Goal: Task Accomplishment & Management: Manage account settings

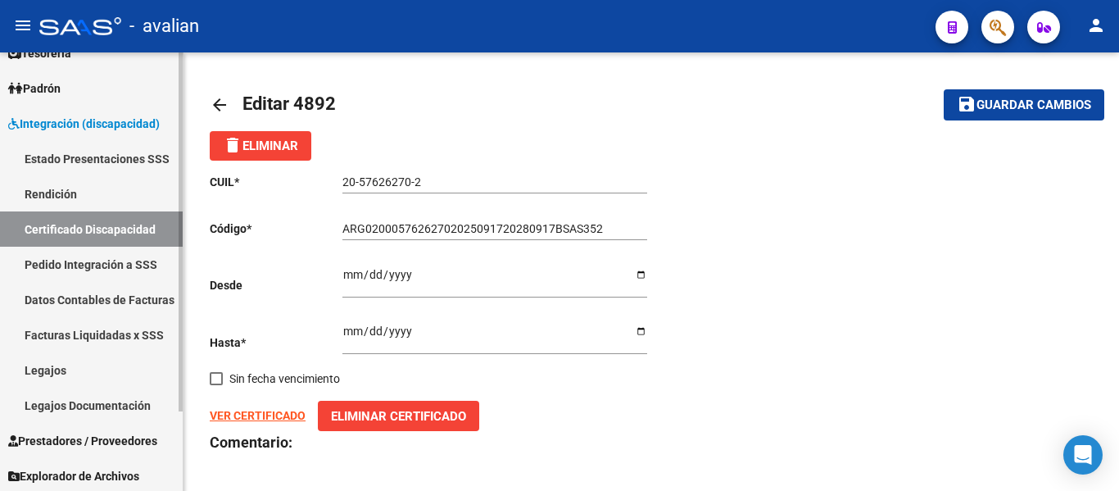
scroll to position [97, 0]
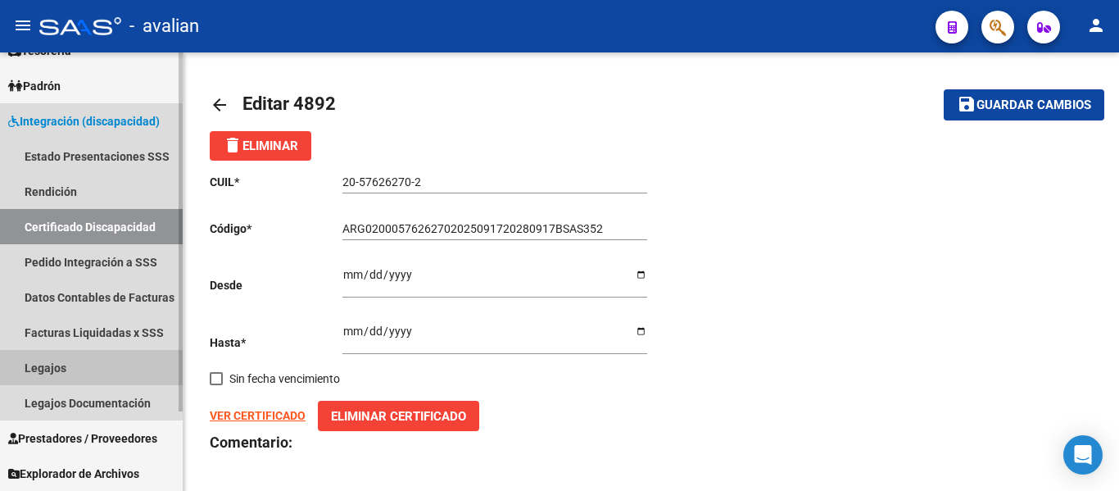
click at [52, 360] on link "Legajos" at bounding box center [91, 367] width 183 height 35
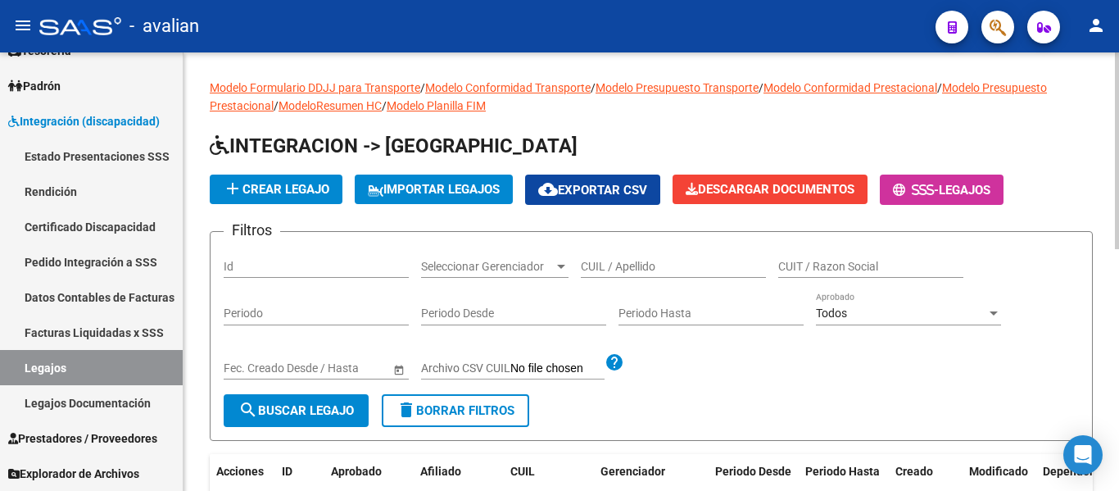
click at [631, 276] on div "CUIL / Apellido" at bounding box center [673, 261] width 185 height 33
paste input "20453449743"
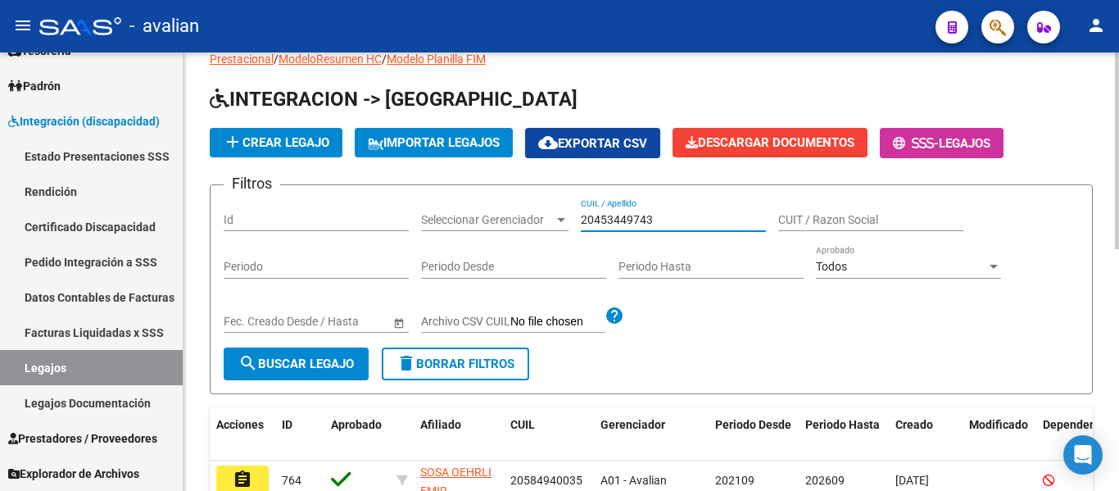
scroll to position [82, 0]
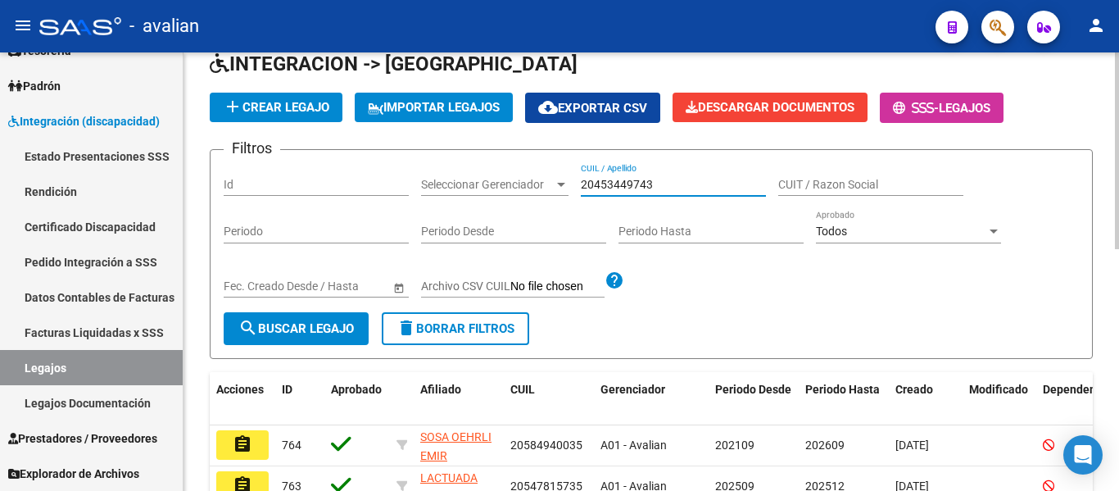
type input "20453449743"
click at [302, 336] on span "search Buscar Legajo" at bounding box center [295, 328] width 115 height 15
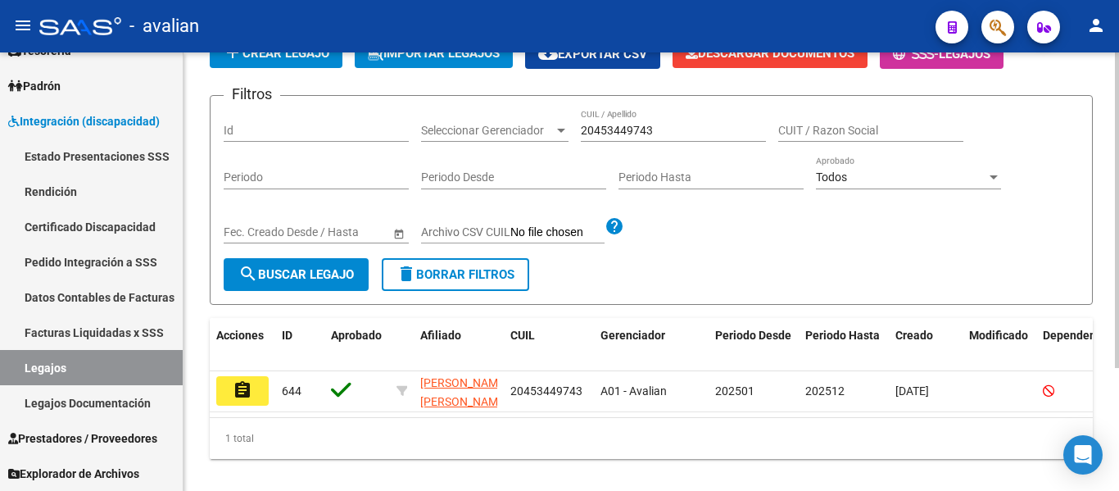
scroll to position [170, 0]
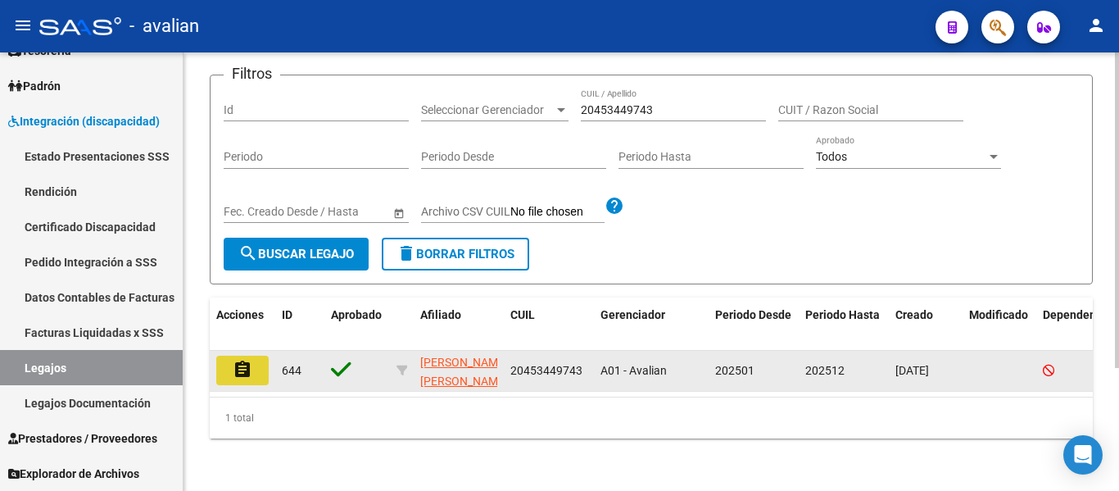
click at [226, 355] on button "assignment" at bounding box center [242, 369] width 52 height 29
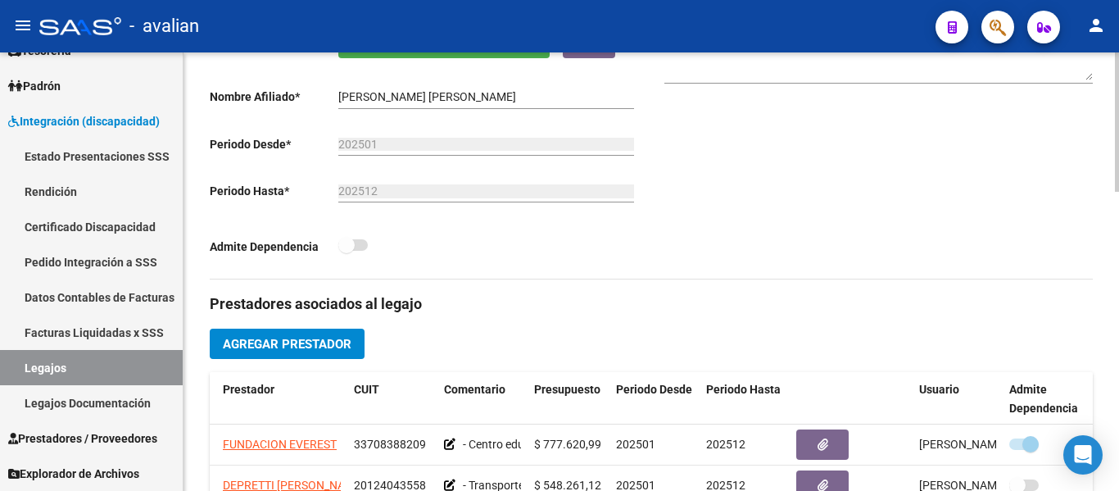
scroll to position [328, 0]
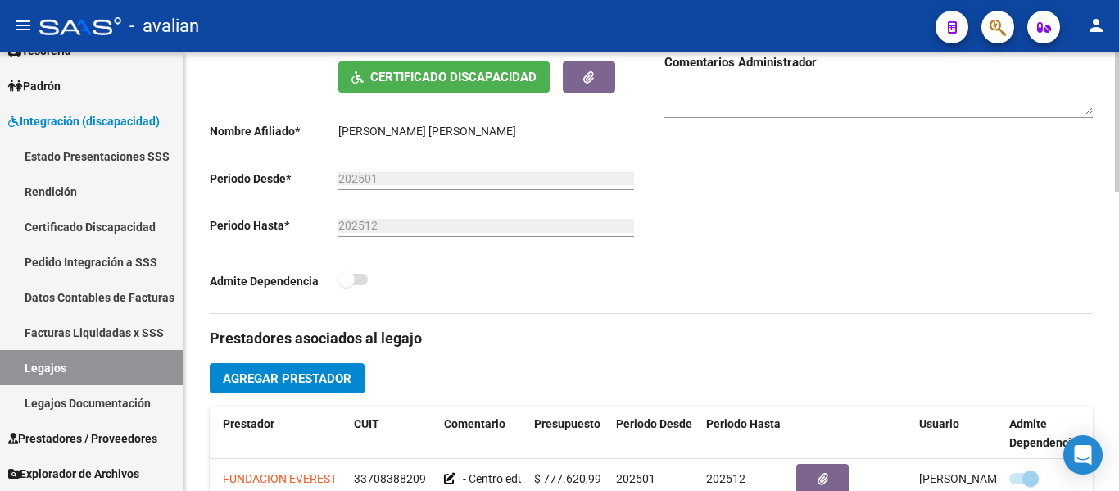
click at [363, 281] on span at bounding box center [352, 279] width 29 height 11
drag, startPoint x: 350, startPoint y: 283, endPoint x: 369, endPoint y: 285, distance: 19.7
click at [369, 285] on div "Admite Dependencia" at bounding box center [424, 284] width 428 height 30
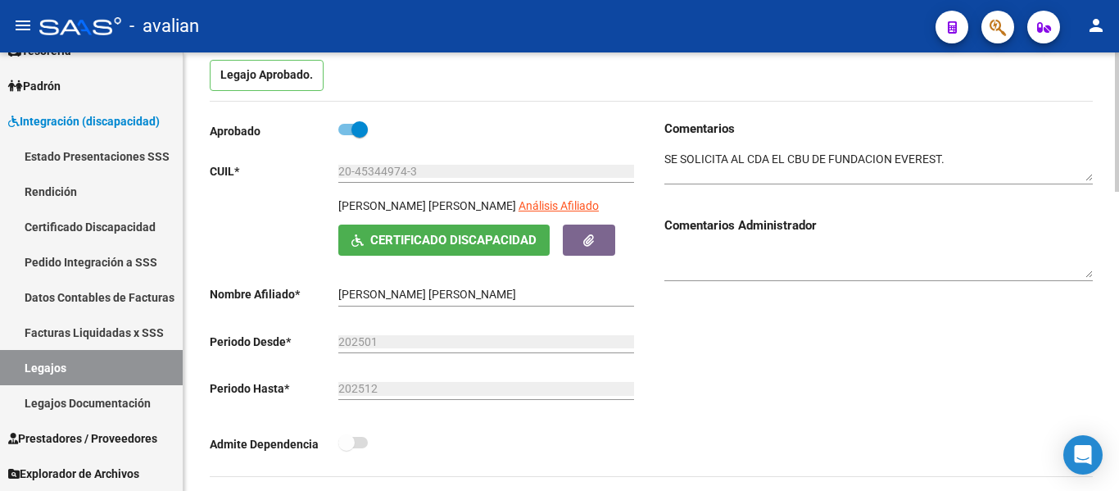
scroll to position [164, 0]
drag, startPoint x: 352, startPoint y: 436, endPoint x: 366, endPoint y: 437, distance: 14.0
click at [366, 437] on label at bounding box center [352, 443] width 29 height 20
click at [354, 450] on span at bounding box center [346, 443] width 16 height 16
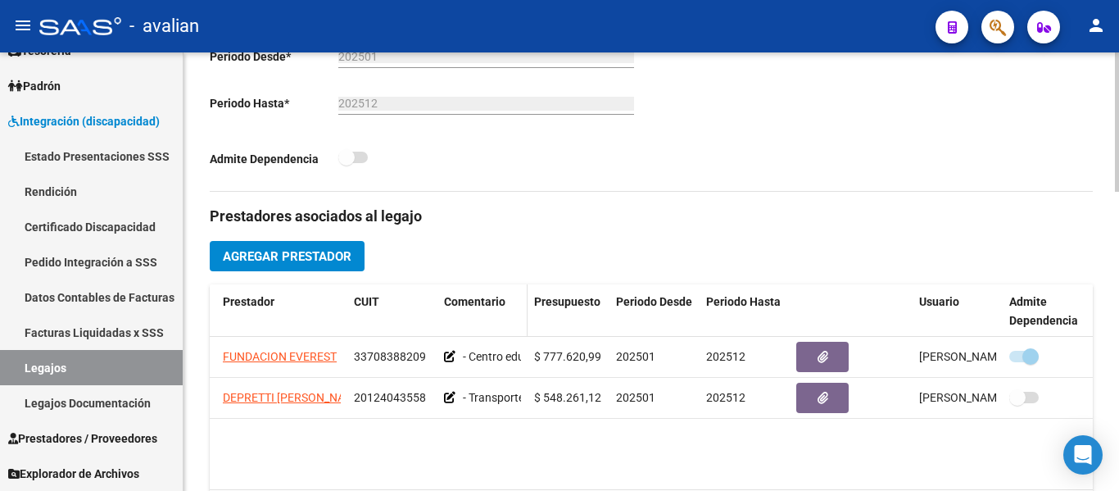
scroll to position [0, 0]
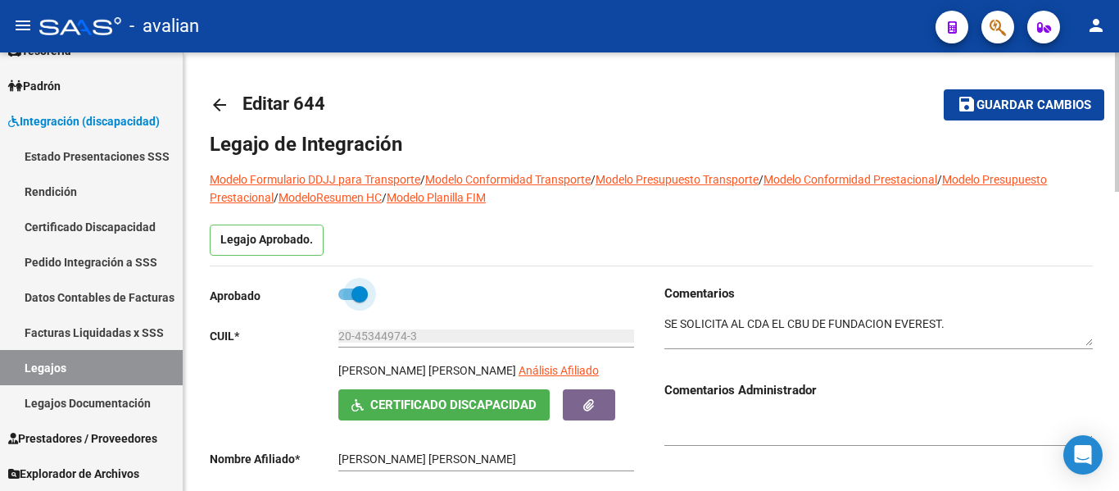
click at [344, 296] on span at bounding box center [352, 293] width 29 height 11
click at [346, 300] on input "checkbox" at bounding box center [346, 300] width 1 height 1
checkbox input "false"
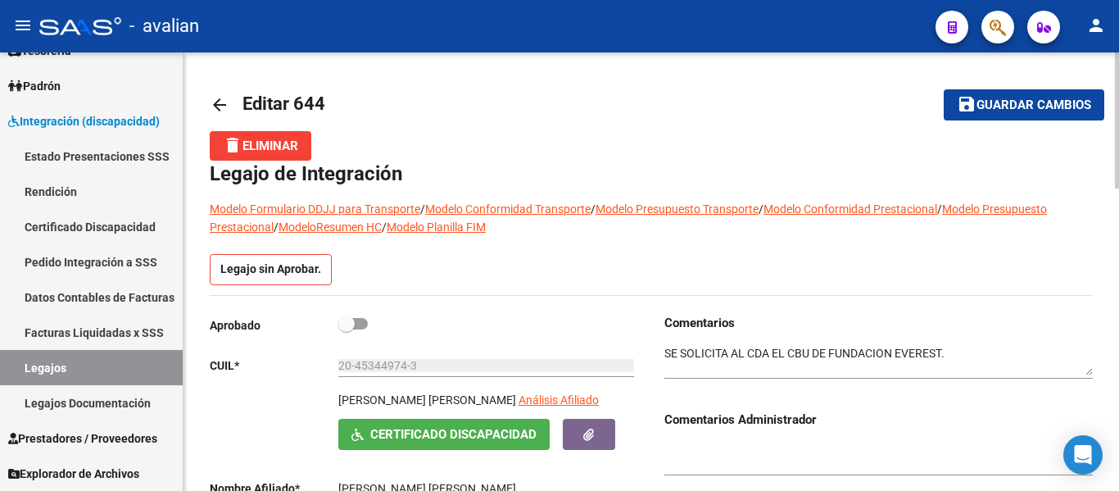
scroll to position [246, 0]
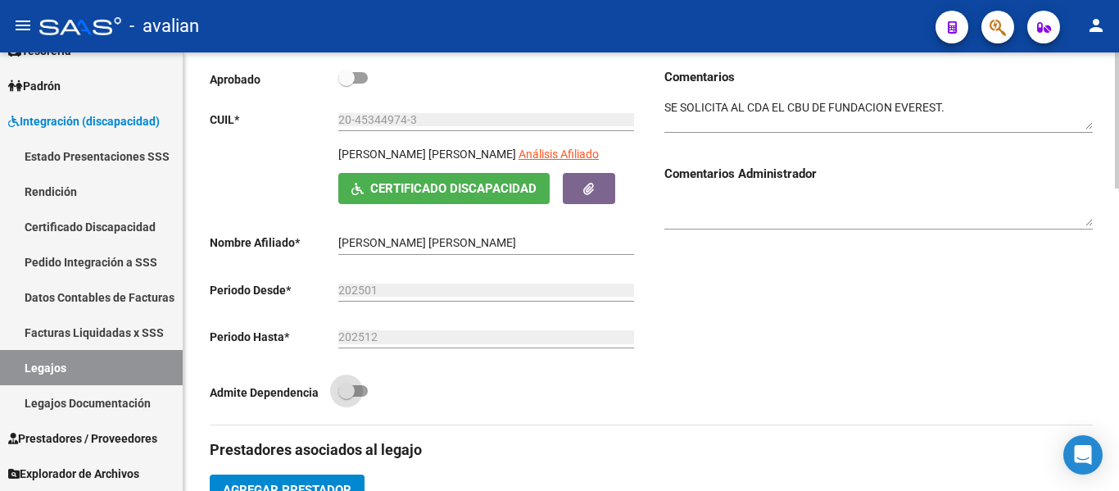
click at [364, 392] on span at bounding box center [352, 390] width 29 height 11
click at [346, 396] on input "checkbox" at bounding box center [346, 396] width 1 height 1
checkbox input "true"
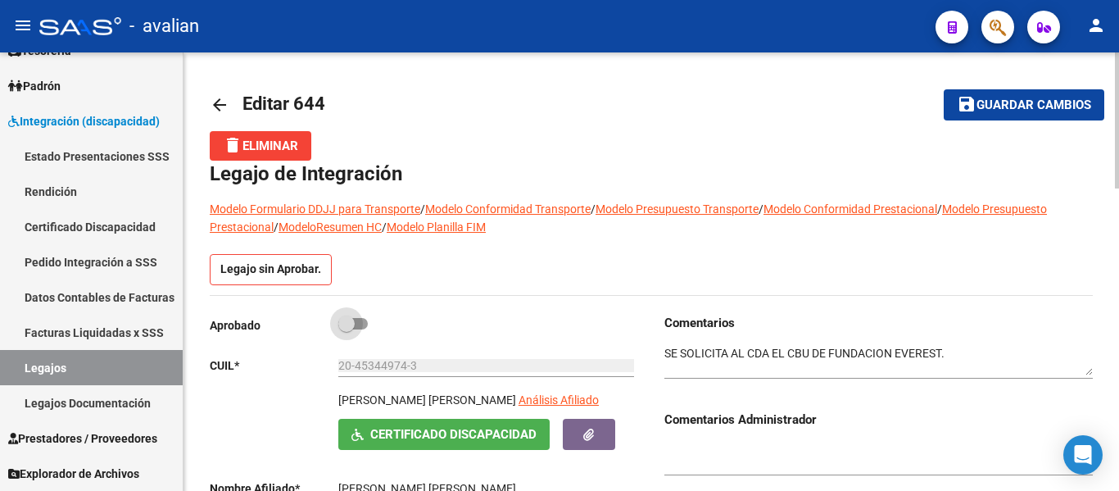
click at [365, 323] on span at bounding box center [352, 323] width 29 height 11
click at [346, 329] on input "checkbox" at bounding box center [346, 329] width 1 height 1
checkbox input "true"
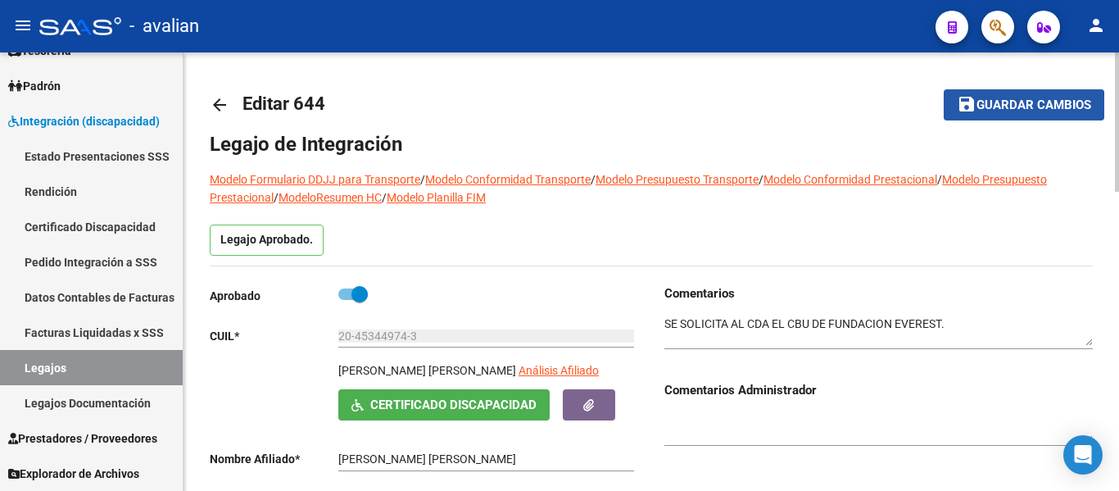
click at [997, 109] on span "Guardar cambios" at bounding box center [1033, 105] width 115 height 15
click at [1049, 111] on span "Guardar cambios" at bounding box center [1033, 105] width 115 height 15
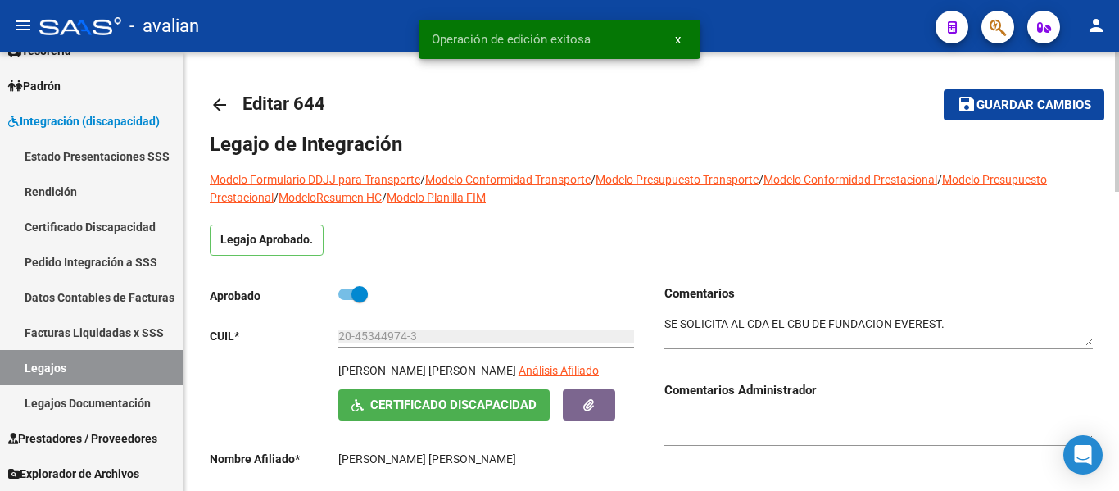
click at [218, 107] on mat-icon "arrow_back" at bounding box center [220, 105] width 20 height 20
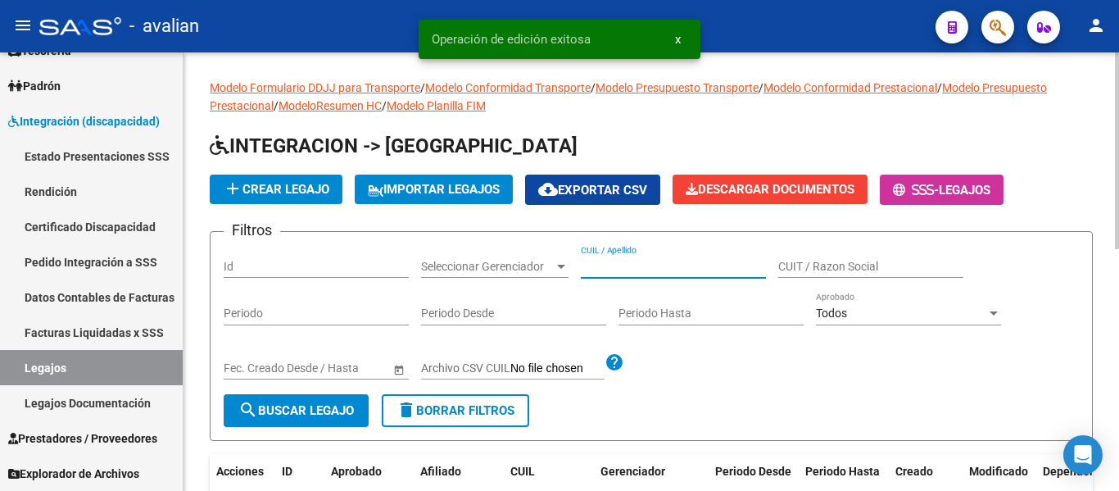
click at [601, 269] on input "CUIL / Apellido" at bounding box center [673, 267] width 185 height 14
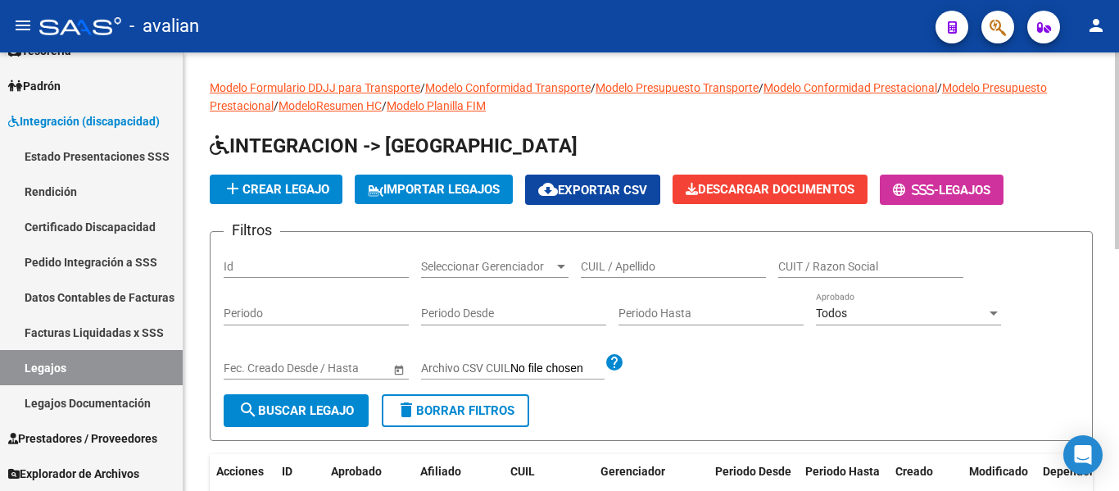
click at [597, 274] on div "CUIL / Apellido" at bounding box center [673, 261] width 185 height 33
paste input "20453449743"
type input "20453449743"
click at [321, 405] on span "search Buscar Legajo" at bounding box center [295, 410] width 115 height 15
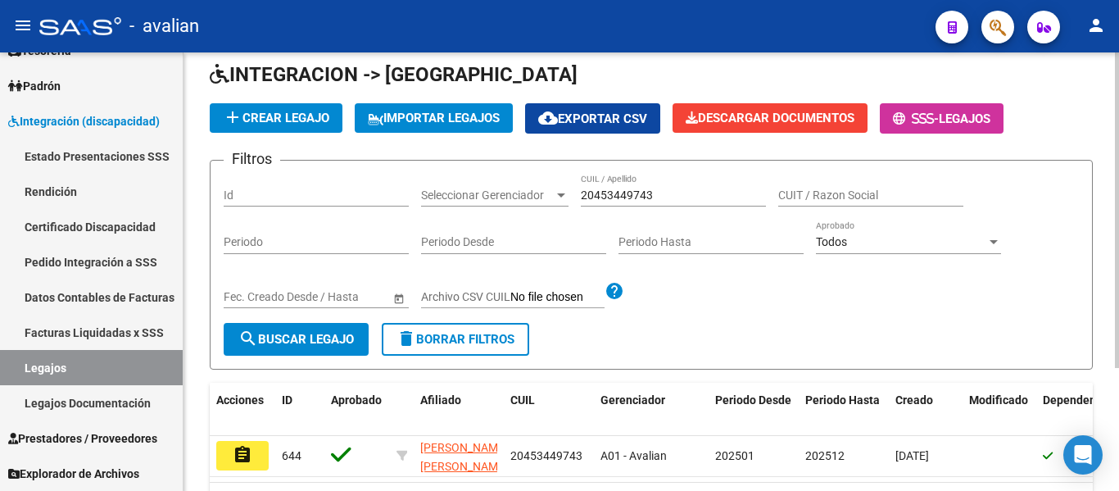
scroll to position [164, 0]
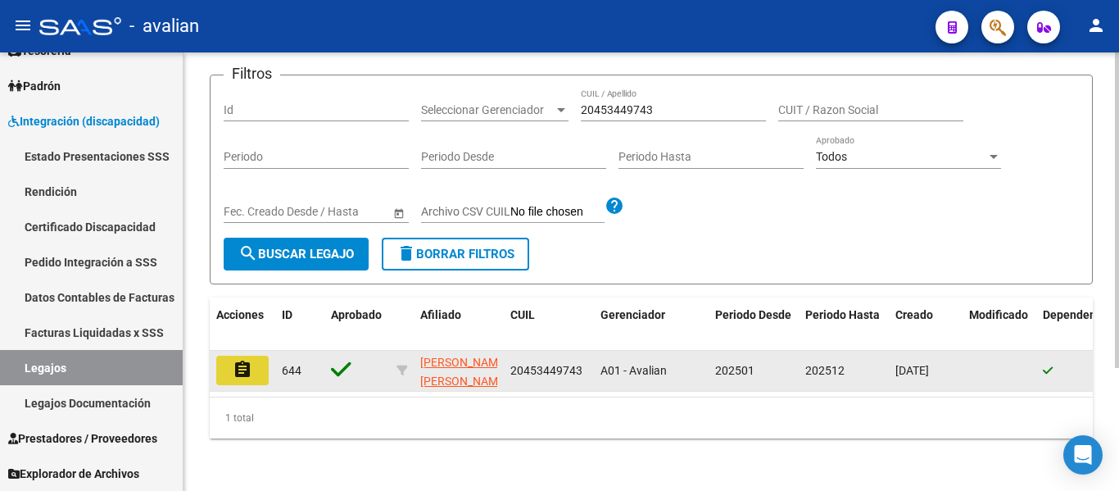
click at [256, 364] on button "assignment" at bounding box center [242, 369] width 52 height 29
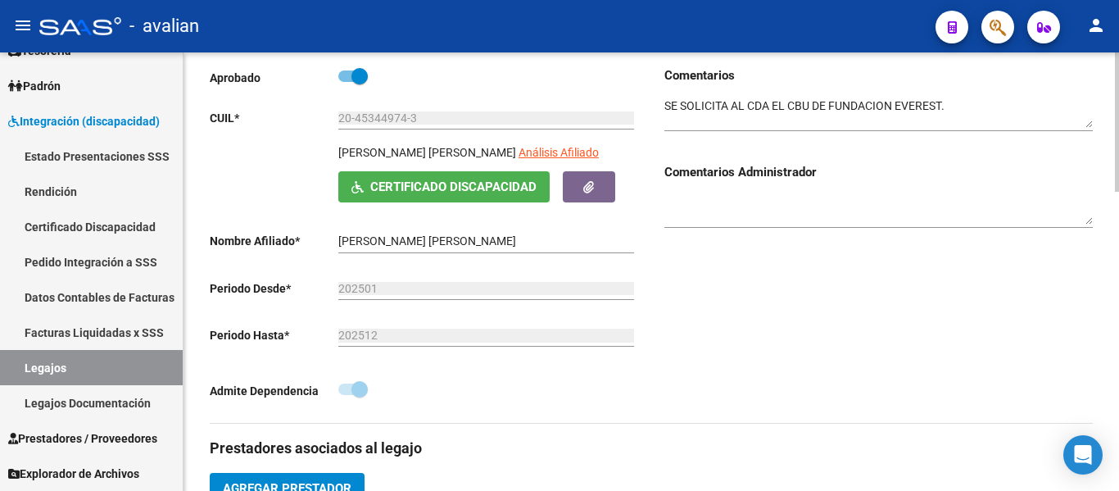
scroll to position [246, 0]
